Goal: Book appointment/travel/reservation

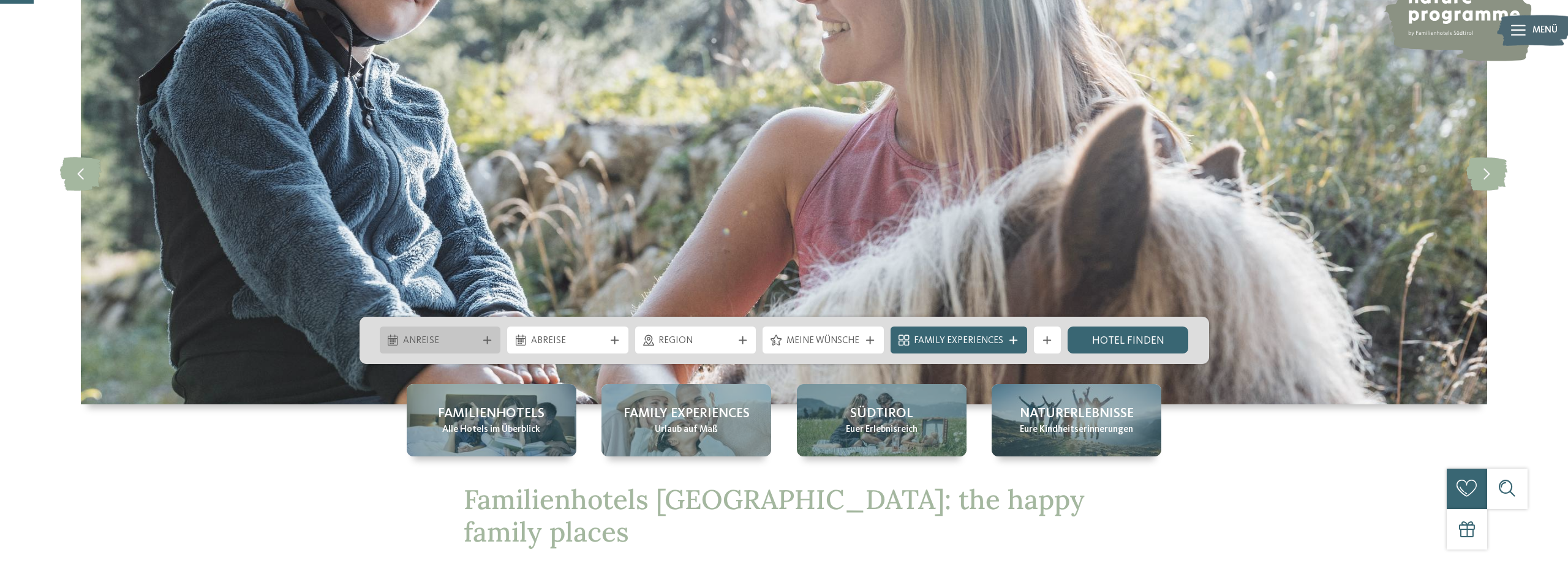
scroll to position [125, 0]
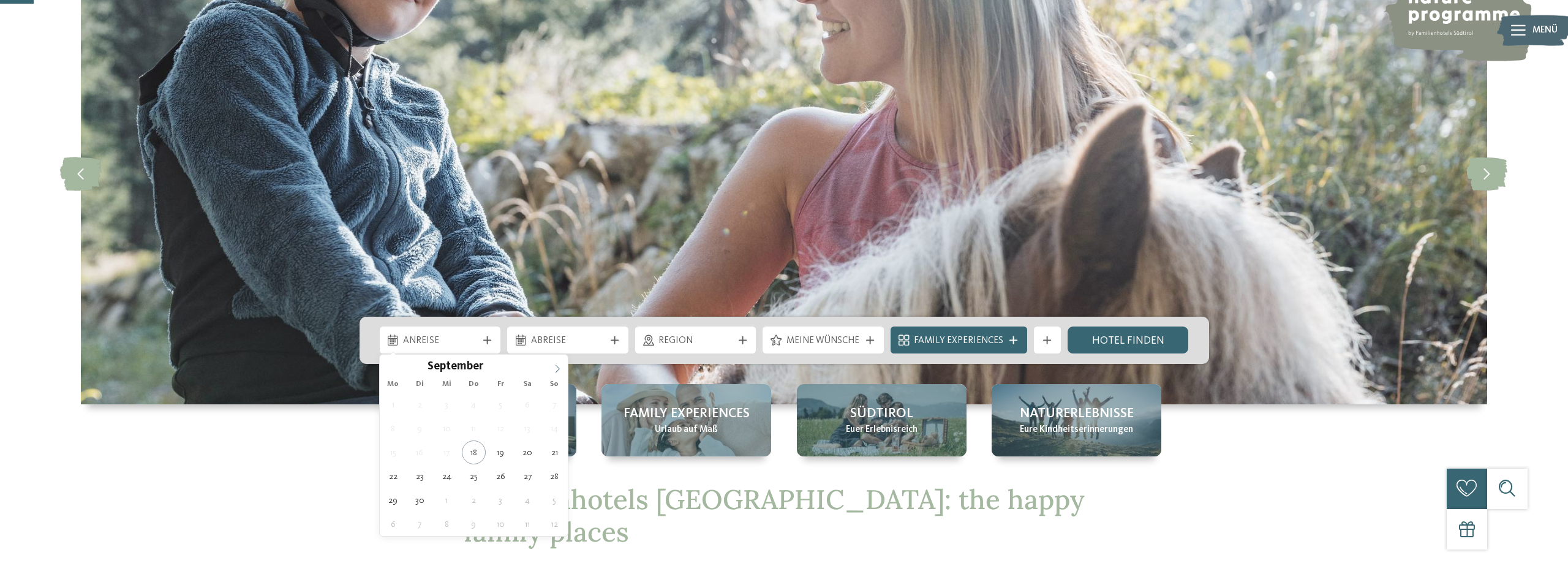
click at [553, 370] on span at bounding box center [557, 365] width 21 height 21
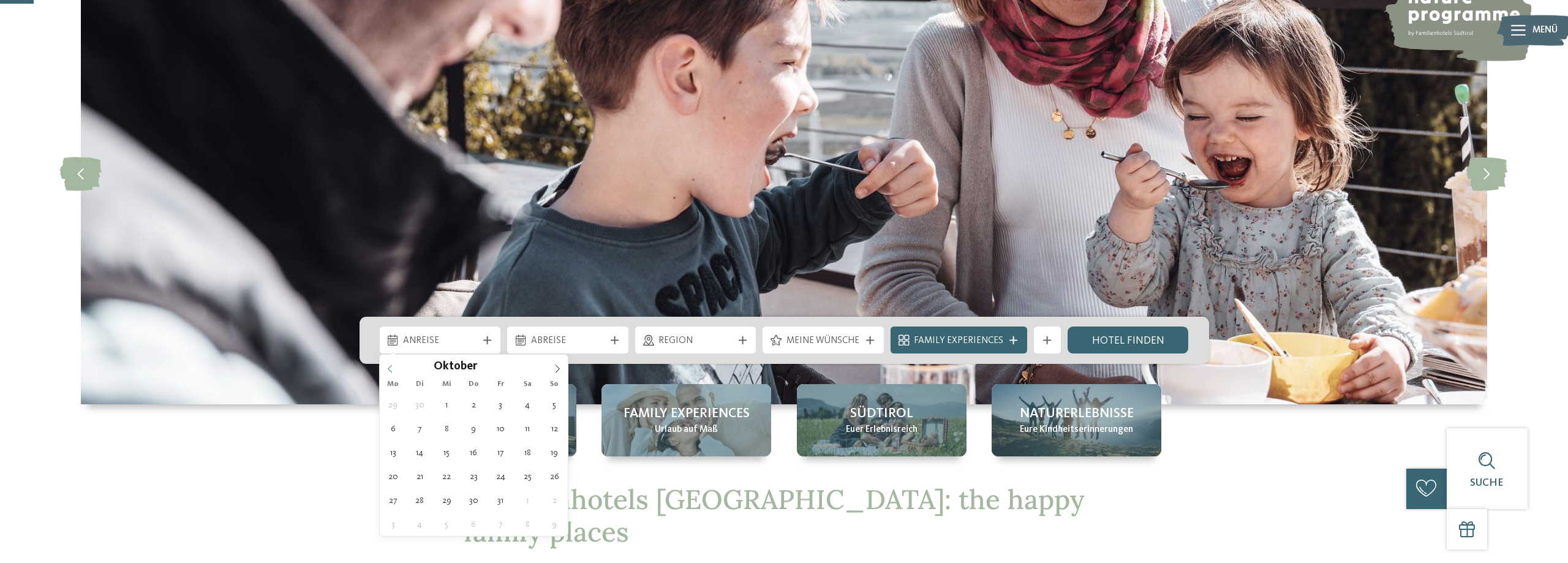
click at [389, 370] on icon at bounding box center [390, 368] width 9 height 9
click at [557, 367] on icon at bounding box center [557, 369] width 5 height 8
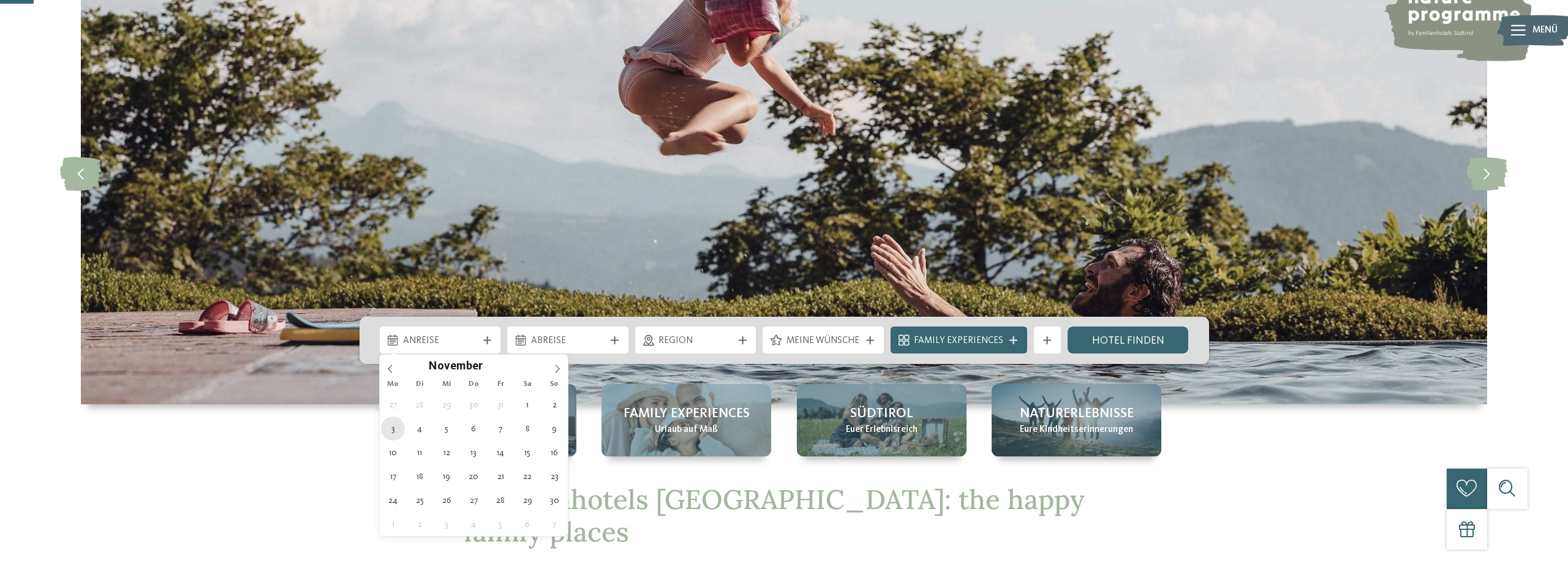
type div "[DATE]"
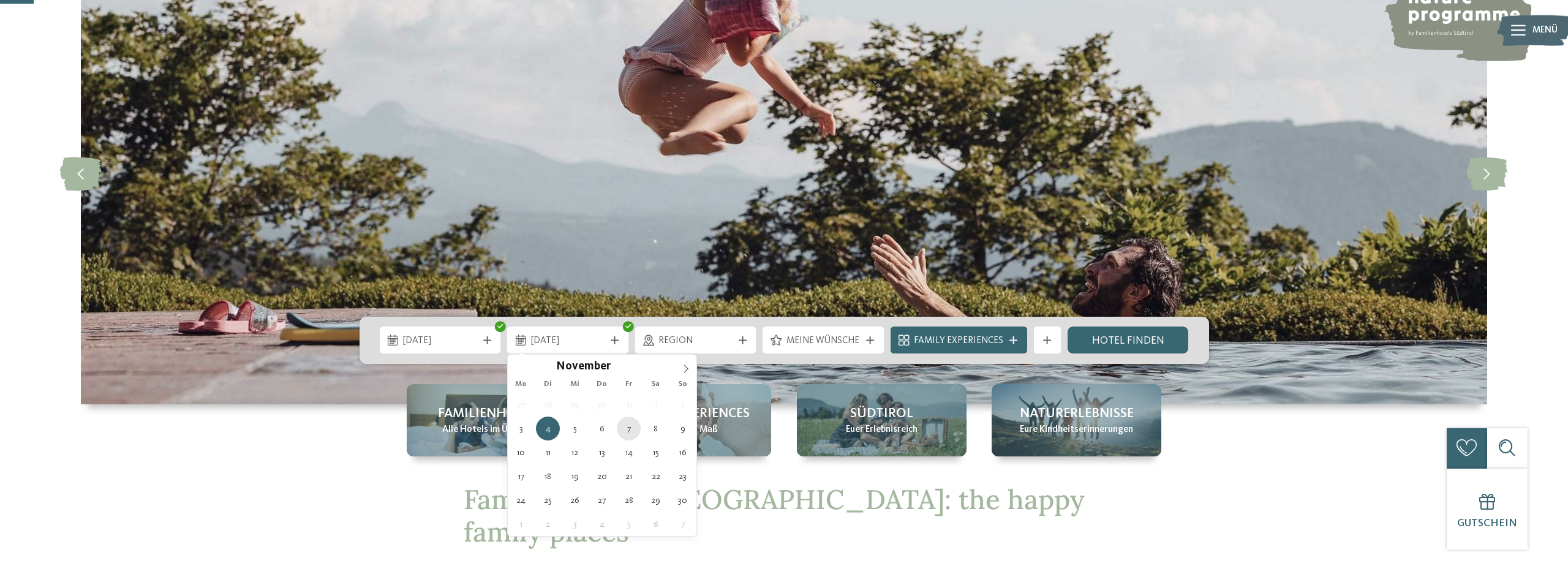
type div "[DATE]"
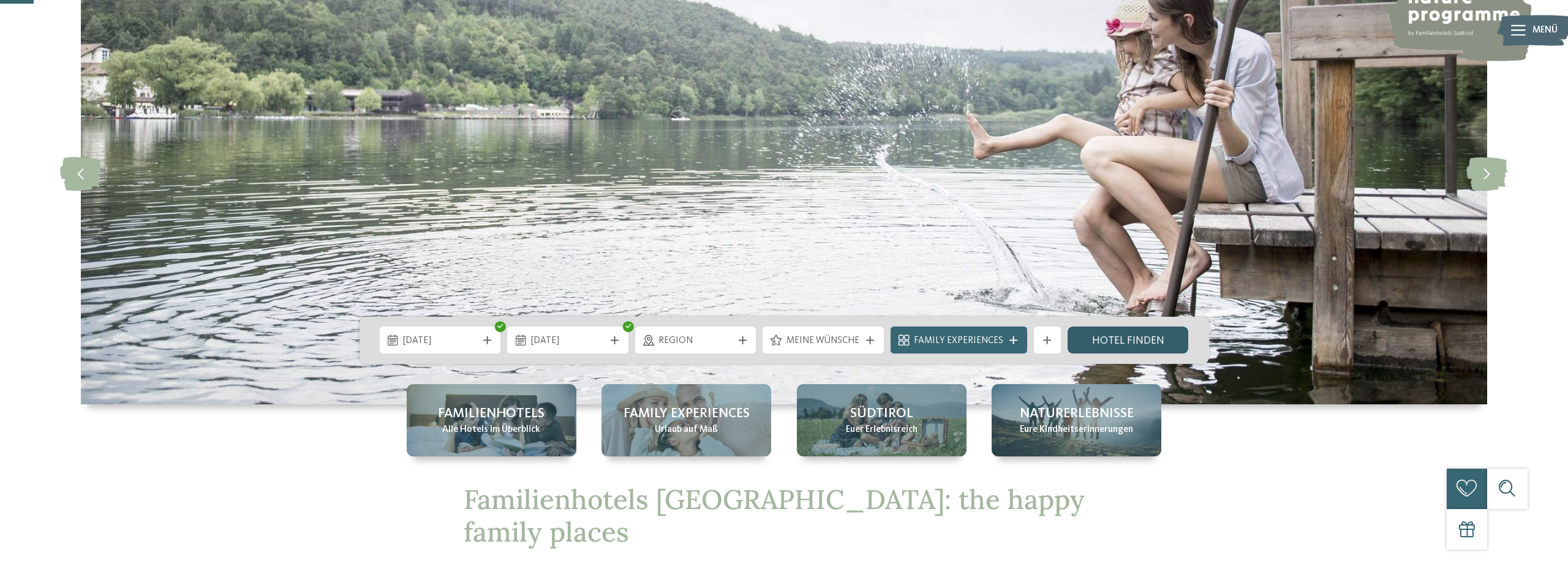
click at [1133, 344] on link "Hotel finden" at bounding box center [1128, 339] width 121 height 27
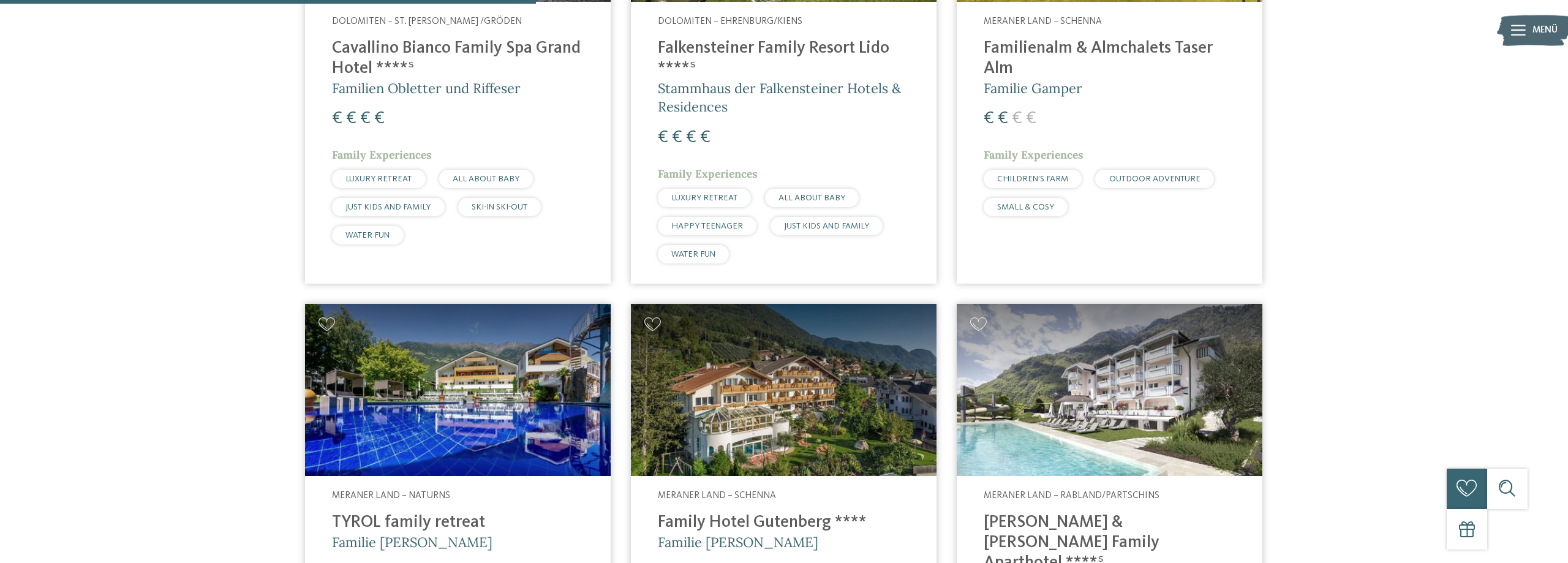
scroll to position [1330, 0]
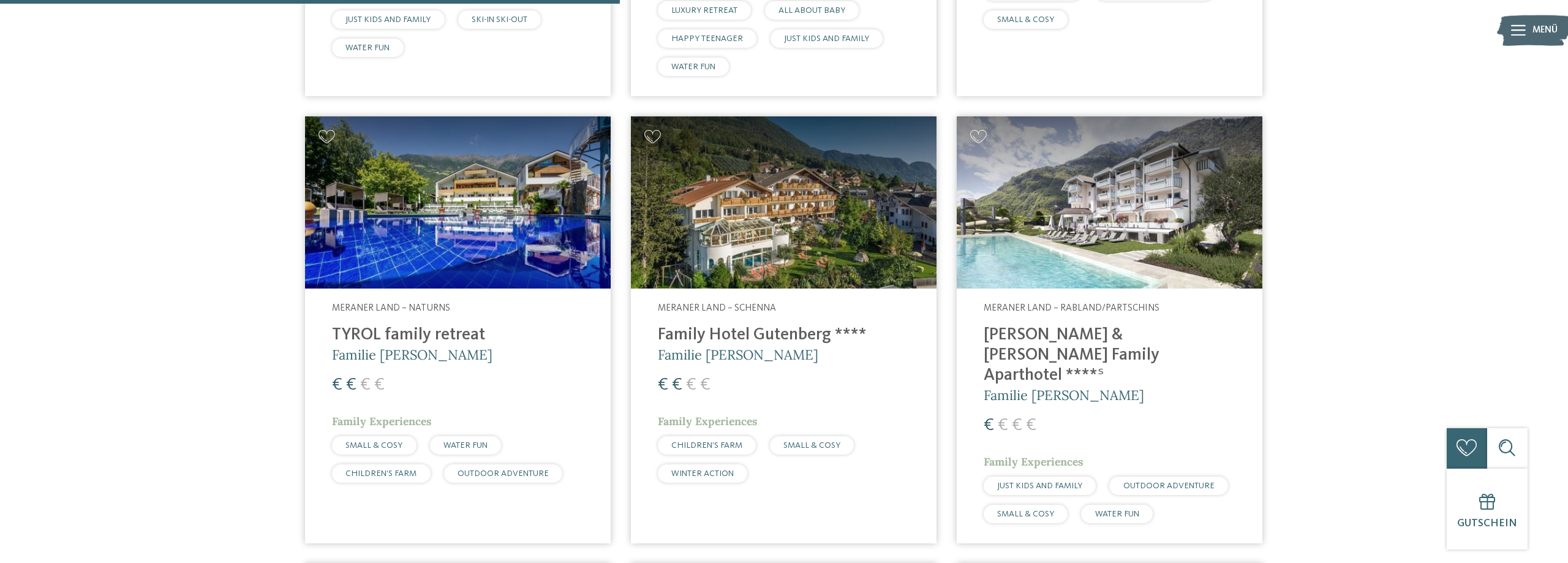
click at [770, 325] on h4 "Family Hotel Gutenberg ****" at bounding box center [784, 335] width 252 height 20
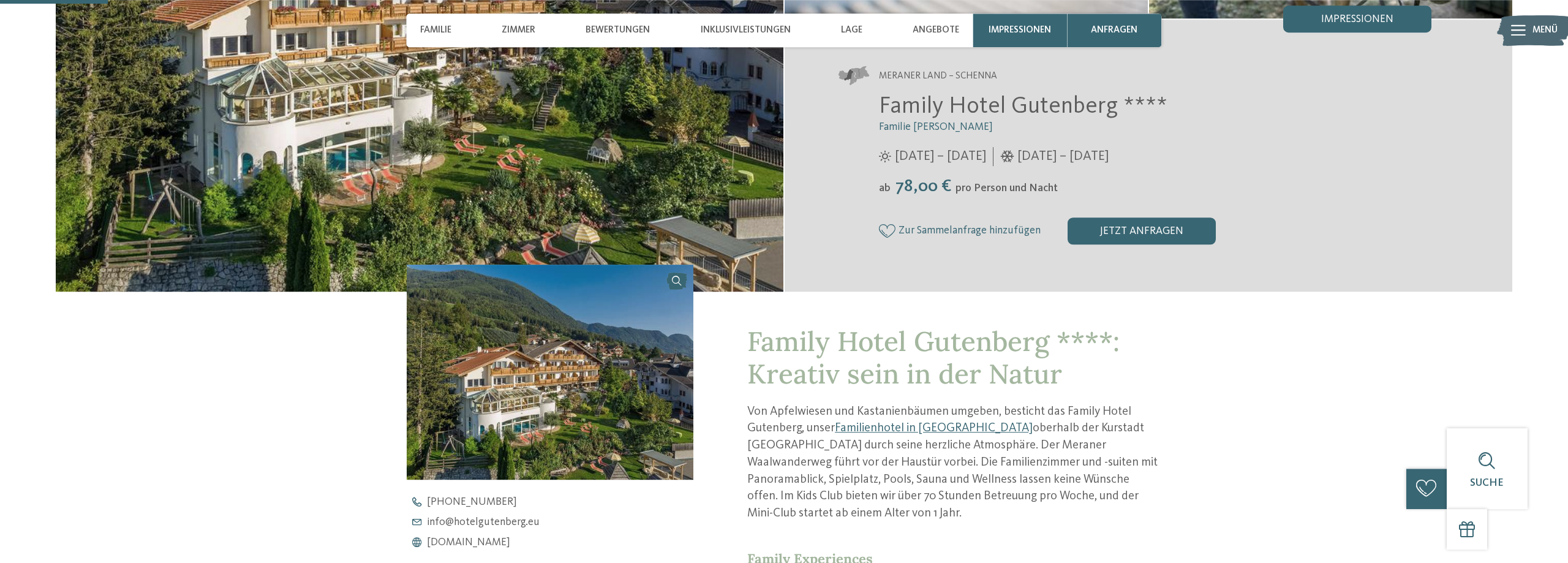
scroll to position [313, 0]
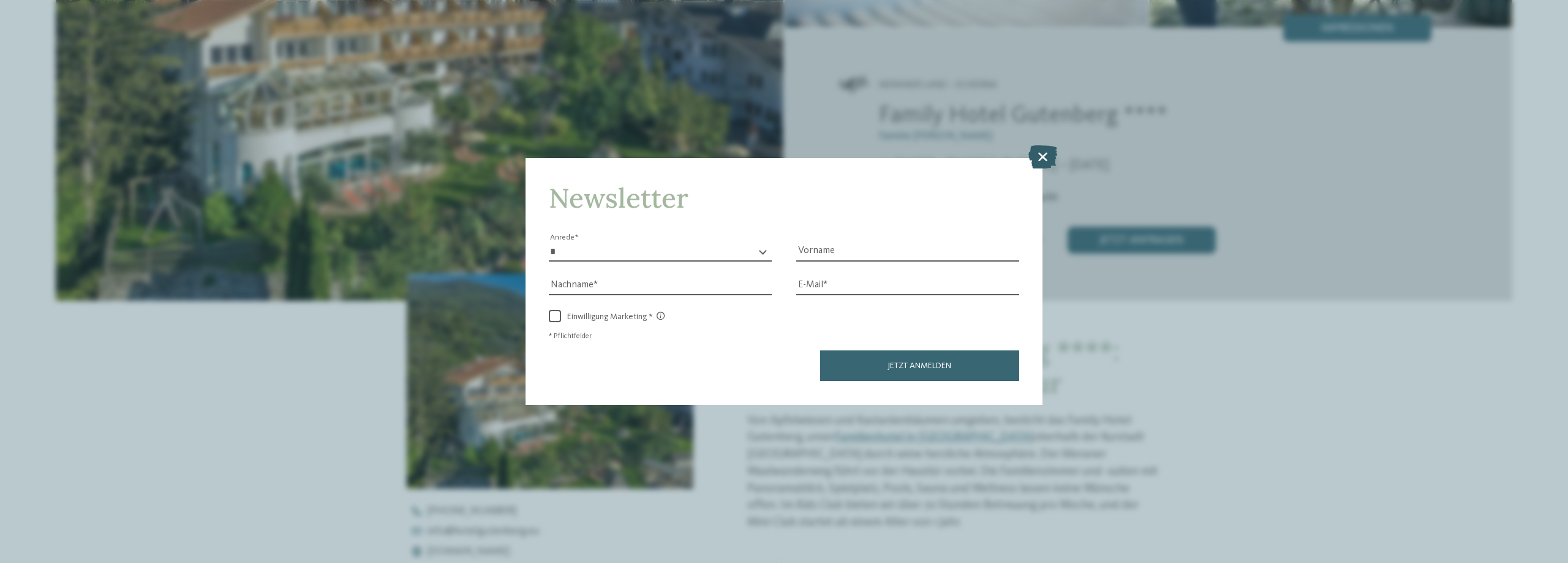
click at [1052, 149] on icon at bounding box center [1043, 156] width 28 height 24
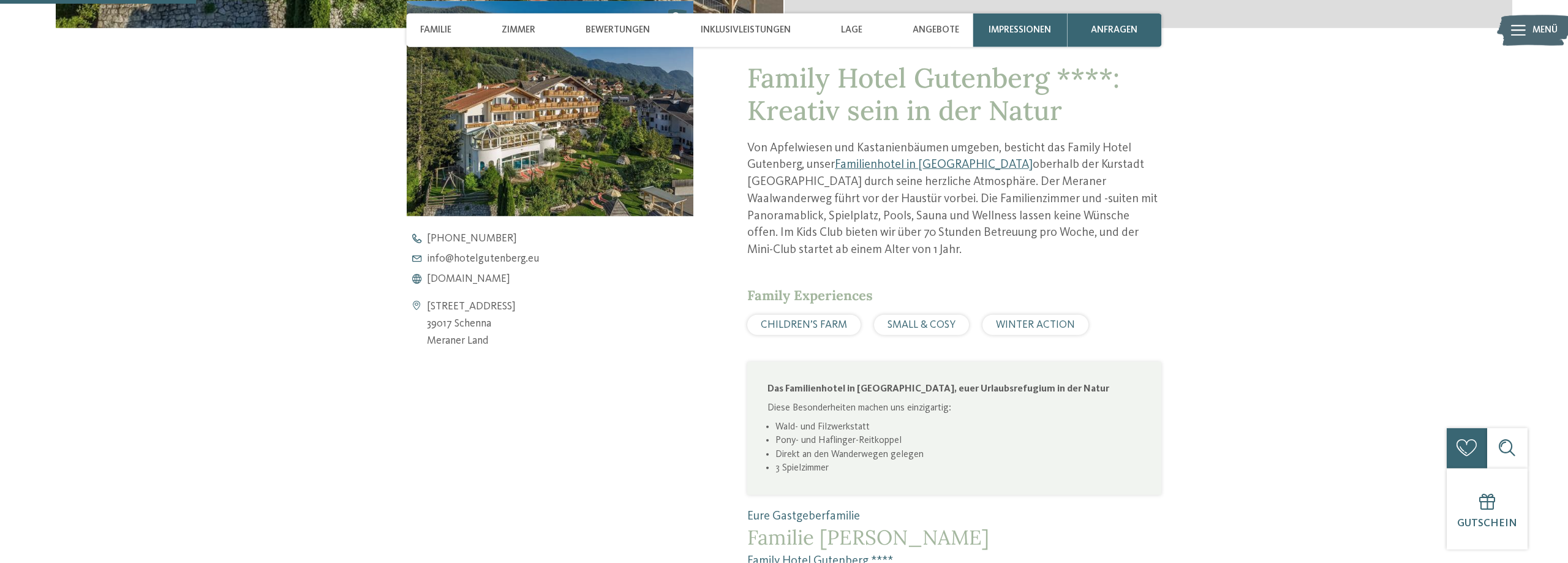
scroll to position [562, 0]
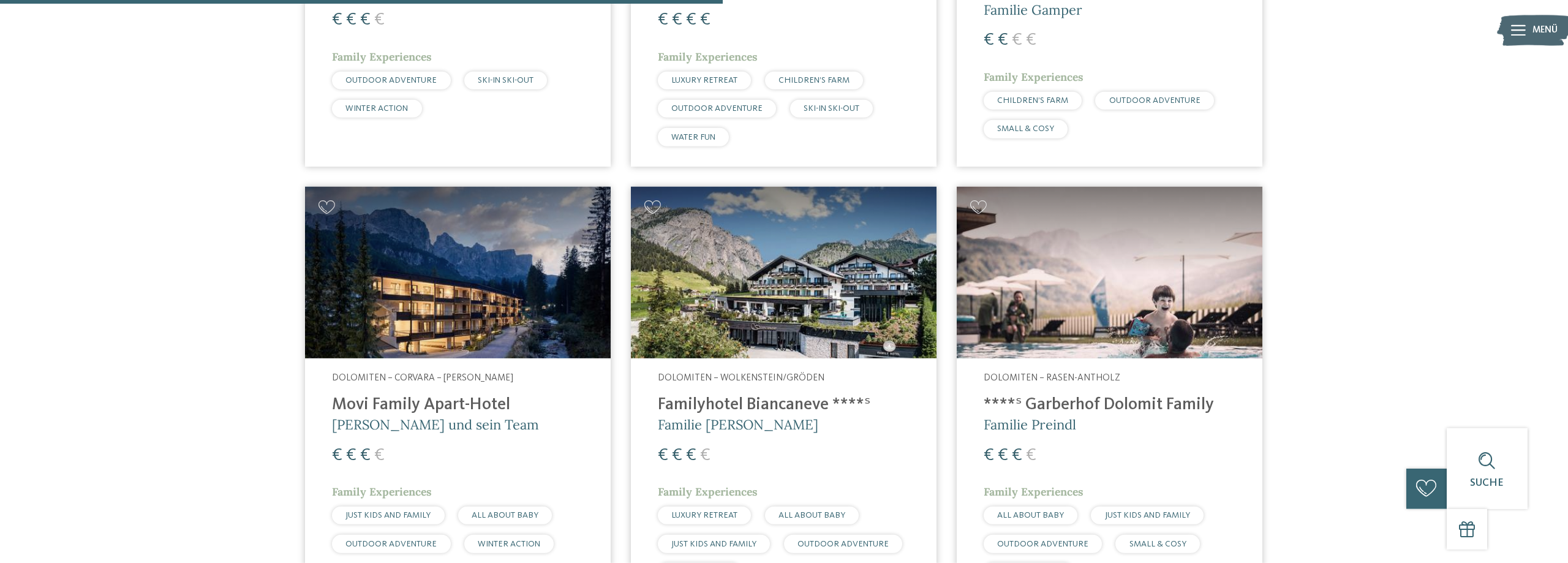
scroll to position [2124, 0]
